Goal: Navigation & Orientation: Find specific page/section

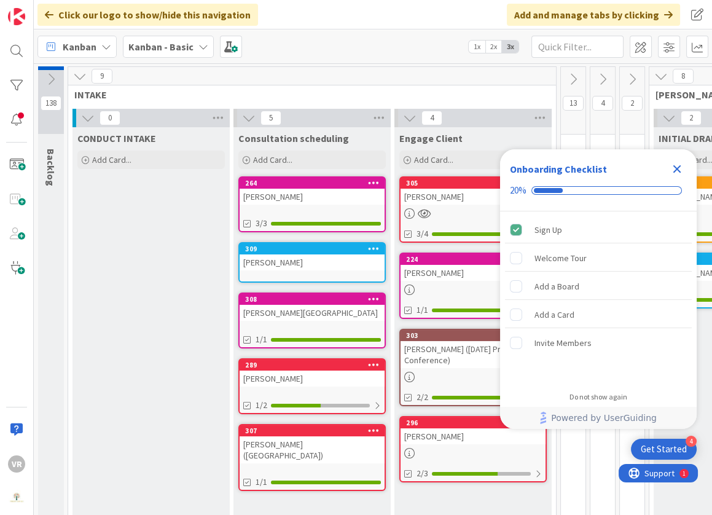
click at [677, 174] on icon "Close Checklist" at bounding box center [676, 169] width 15 height 15
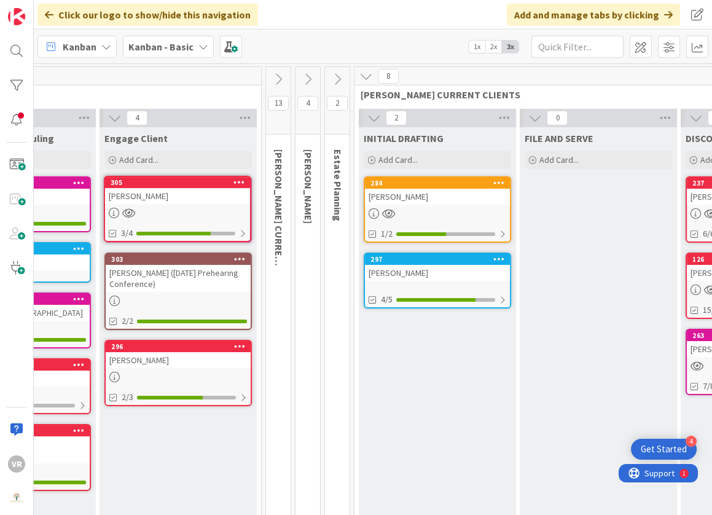
scroll to position [0, 287]
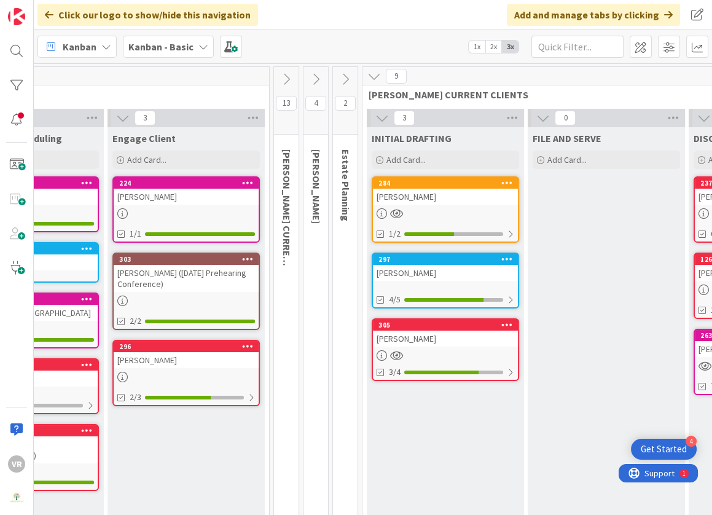
click at [447, 342] on div "[PERSON_NAME]" at bounding box center [445, 338] width 145 height 16
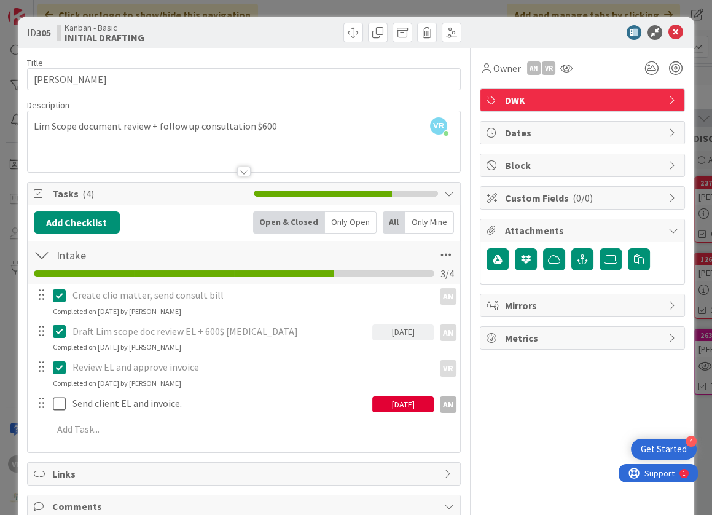
click at [6, 370] on div "ID 305 Kanban - Basic INITIAL DRAFTING Title 13 / 128 Beach, [PERSON_NAME] Desc…" at bounding box center [356, 257] width 712 height 515
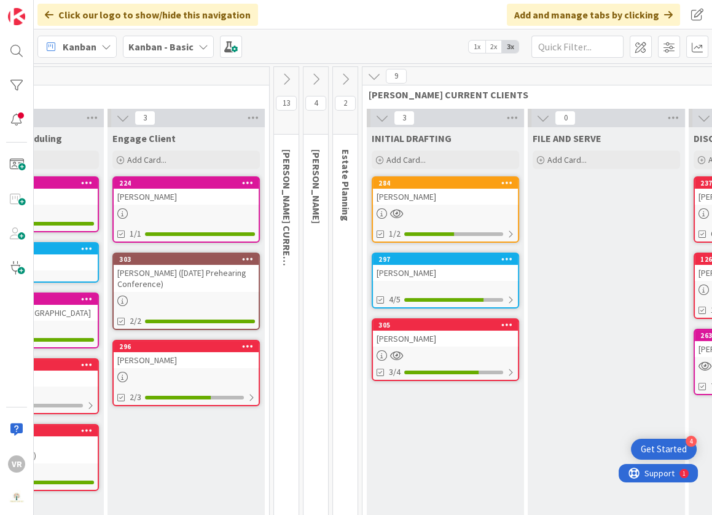
click at [289, 82] on icon at bounding box center [286, 79] width 14 height 14
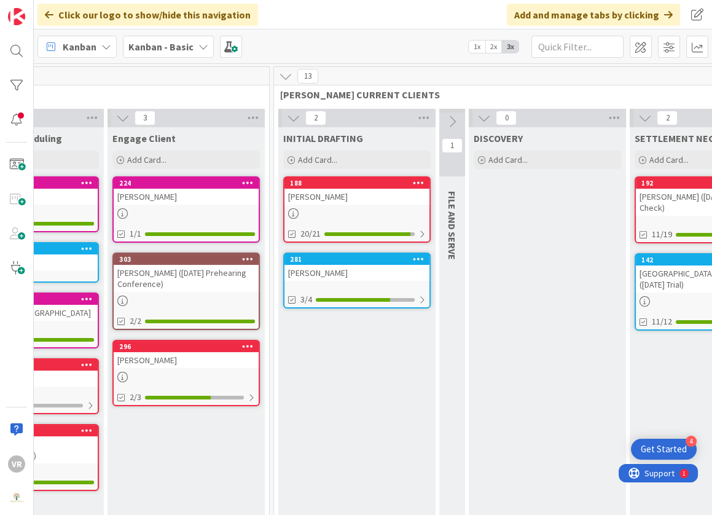
click at [346, 185] on div "188" at bounding box center [359, 183] width 139 height 9
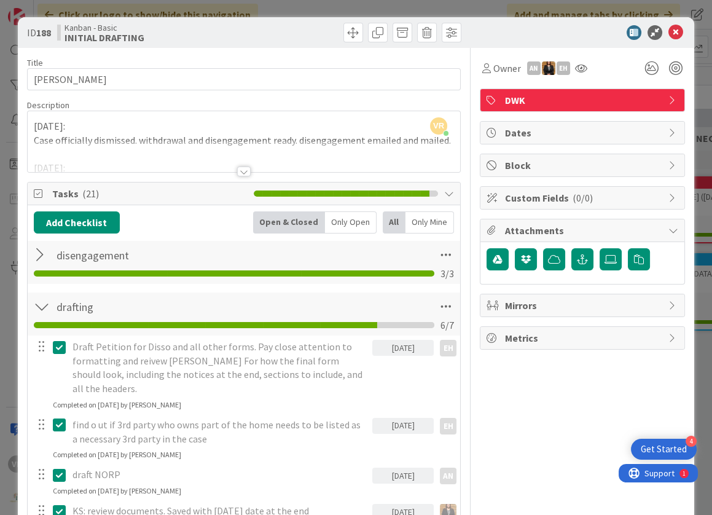
click at [668, 104] on icon at bounding box center [673, 100] width 10 height 10
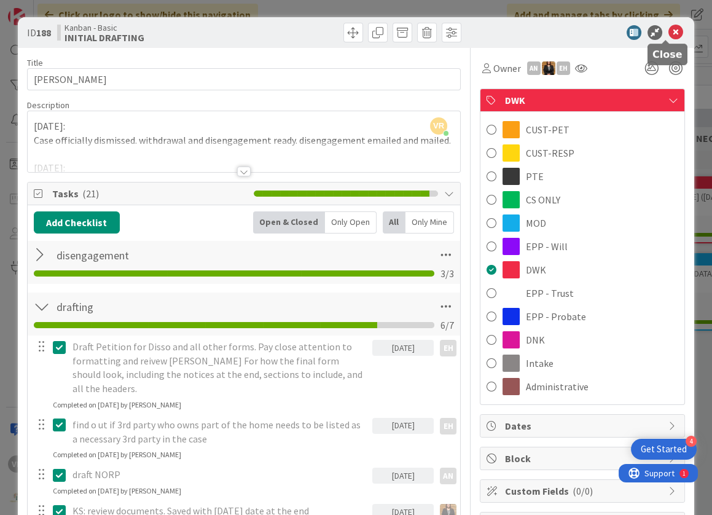
click at [669, 36] on icon at bounding box center [675, 32] width 15 height 15
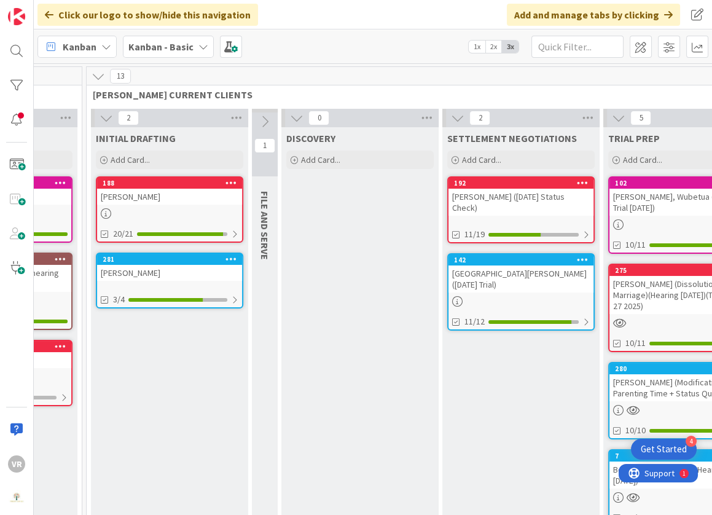
scroll to position [0, 473]
click at [105, 76] on button at bounding box center [100, 76] width 16 height 16
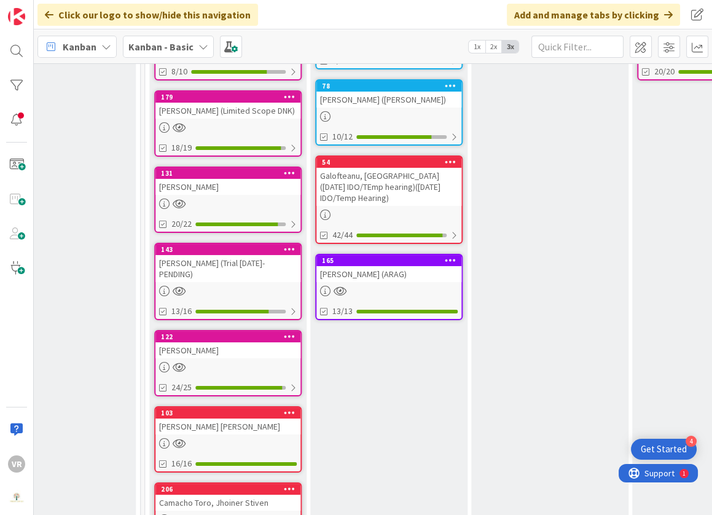
scroll to position [0, 0]
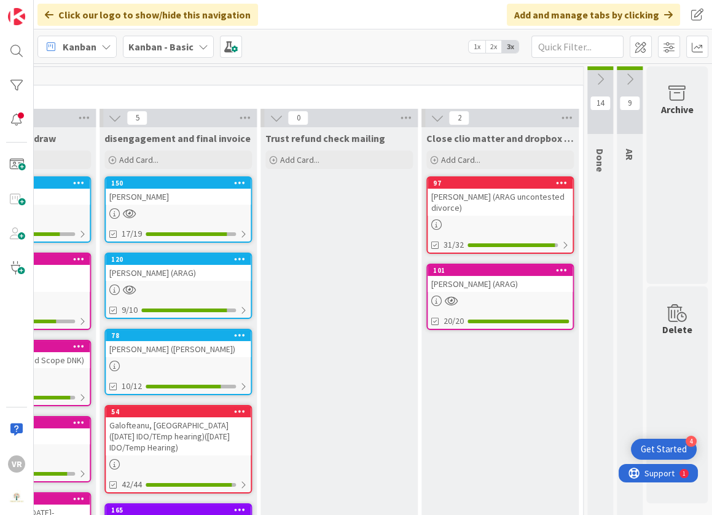
click at [593, 72] on icon at bounding box center [600, 79] width 14 height 14
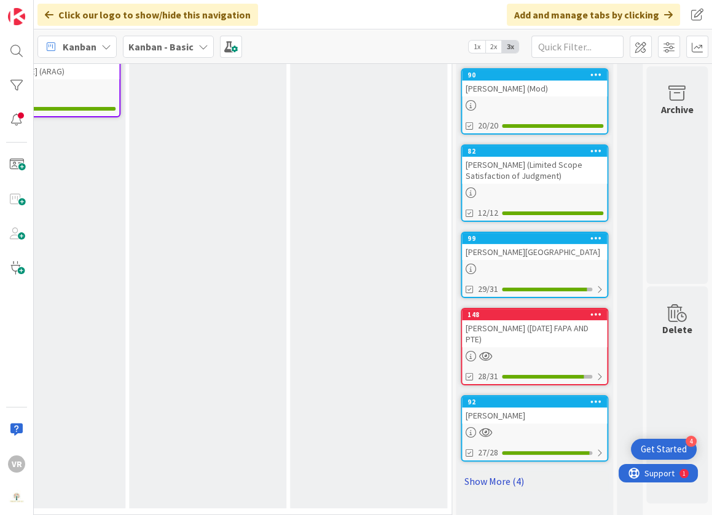
click at [496, 471] on link "Show More (4)" at bounding box center [534, 481] width 147 height 20
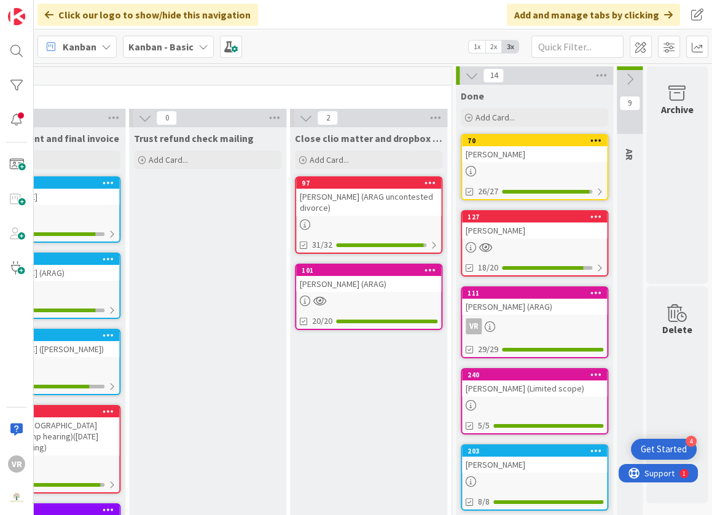
click at [464, 73] on icon at bounding box center [471, 76] width 14 height 14
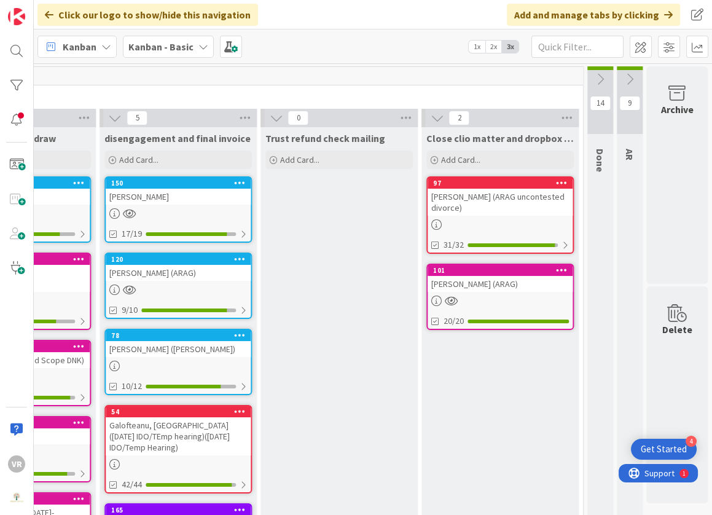
click at [617, 78] on button at bounding box center [630, 79] width 26 height 18
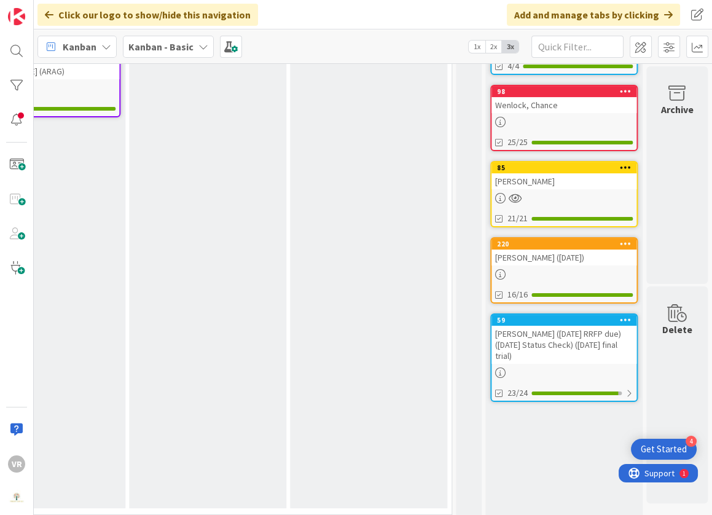
scroll to position [0, 1991]
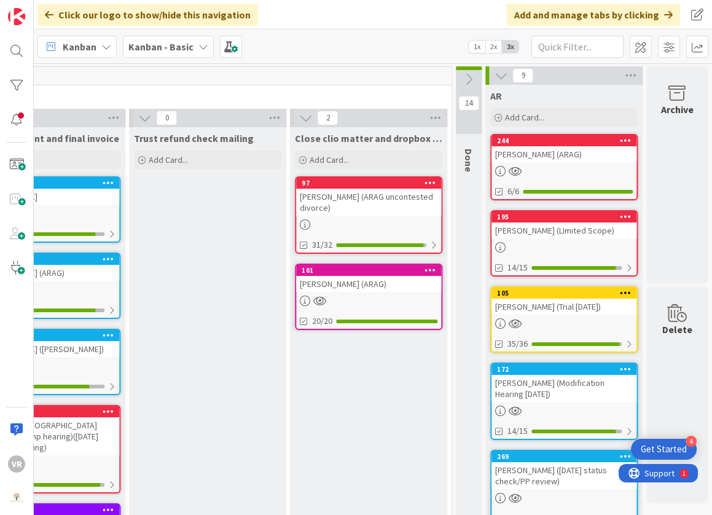
click at [494, 76] on icon at bounding box center [501, 76] width 14 height 14
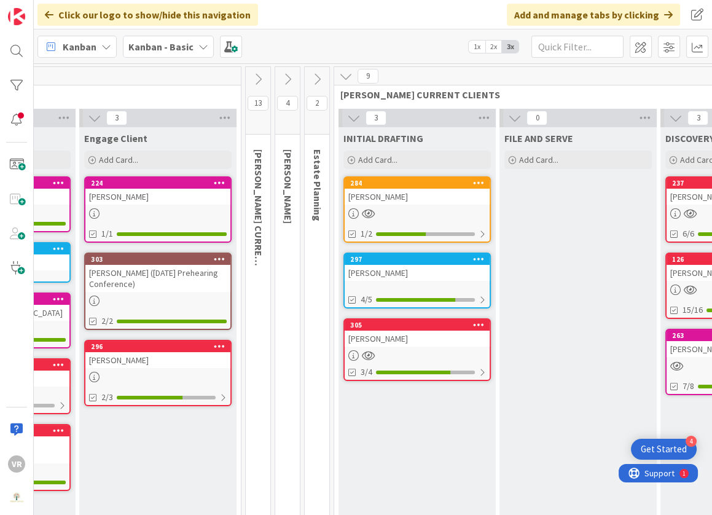
scroll to position [0, 282]
